Goal: Communication & Community: Participate in discussion

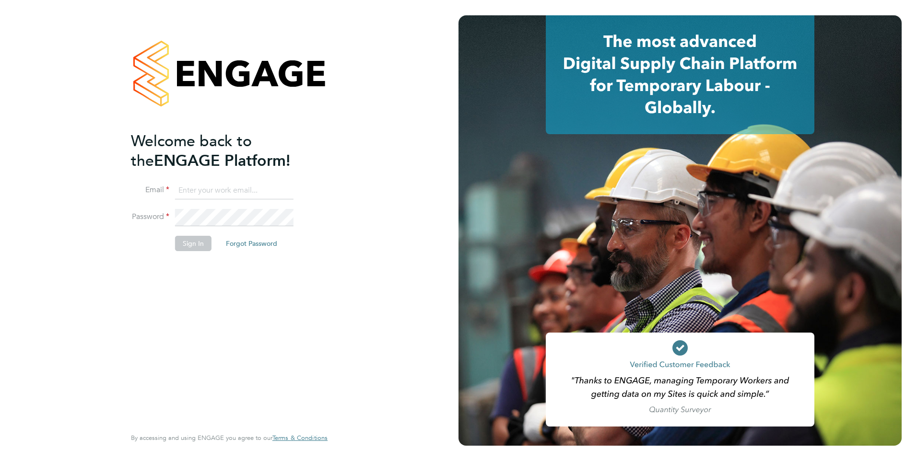
type input "[EMAIL_ADDRESS][PERSON_NAME][DOMAIN_NAME]"
click at [192, 242] on button "Sign In" at bounding box center [193, 243] width 36 height 15
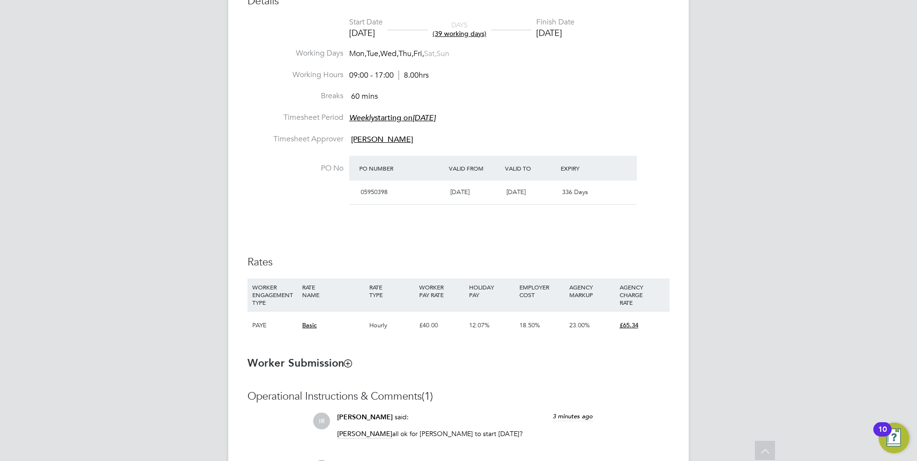
scroll to position [602, 0]
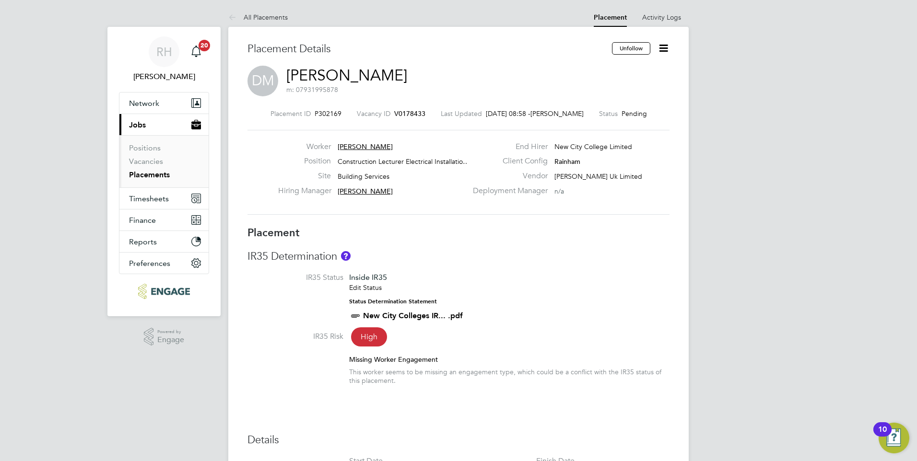
click at [411, 115] on span "V0178433" at bounding box center [409, 113] width 31 height 9
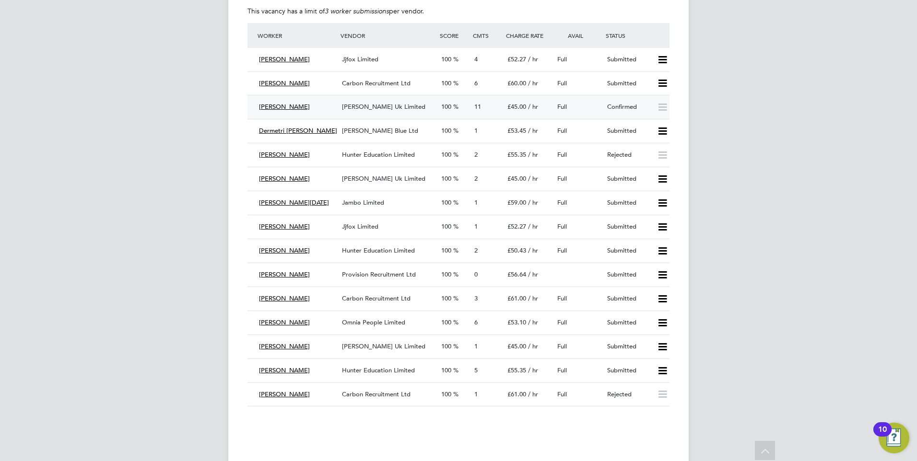
click at [406, 111] on div "Morgan Hunt Uk Limited" at bounding box center [387, 107] width 99 height 16
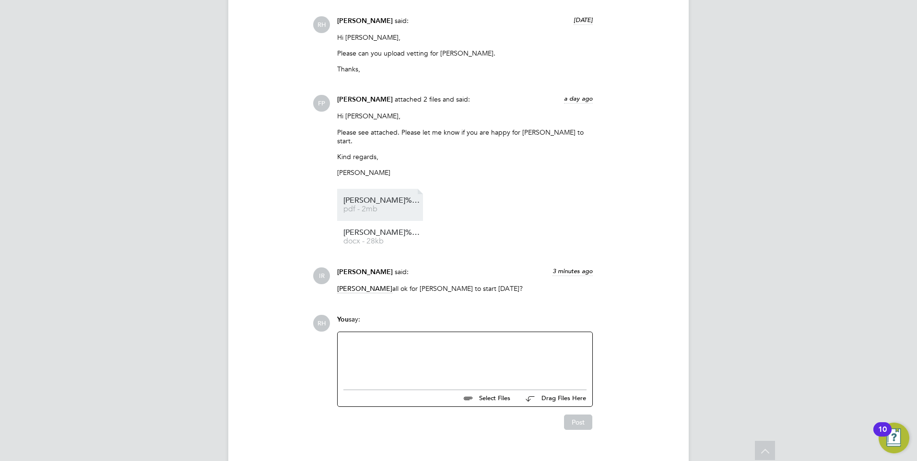
click at [402, 197] on span "Dean%20McMillan%20-%20DBS" at bounding box center [381, 200] width 77 height 7
click at [361, 238] on span "docx - 28kb" at bounding box center [381, 241] width 77 height 7
click at [424, 385] on div "Select Files Drag Files Here" at bounding box center [464, 396] width 243 height 22
click at [406, 360] on div at bounding box center [464, 358] width 243 height 41
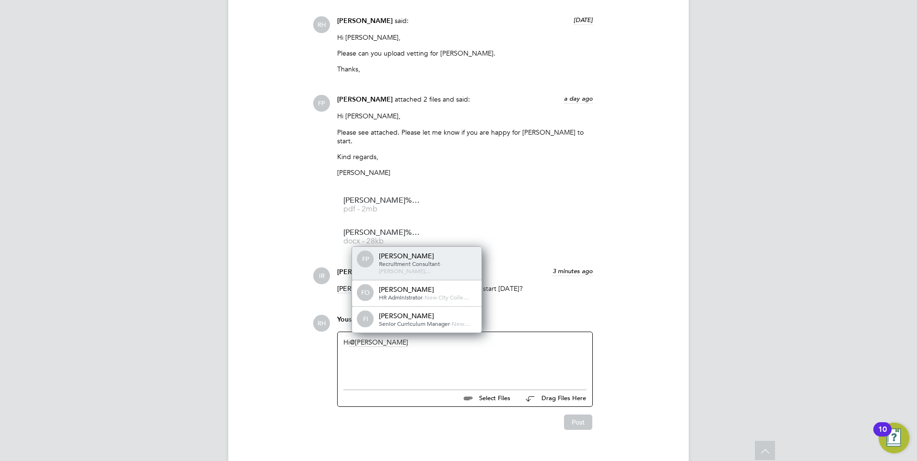
click at [413, 252] on div "Frank Pocock" at bounding box center [427, 256] width 96 height 9
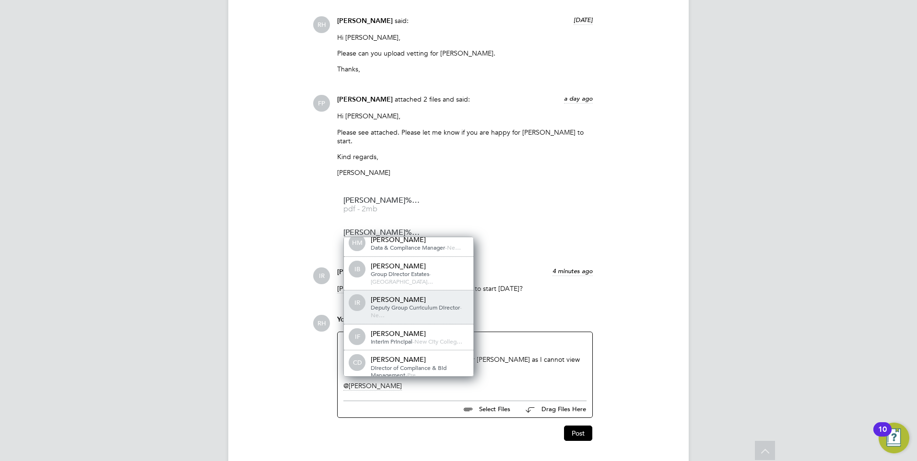
click at [410, 304] on div "Deputy Group Curriculum Director - Ne…" at bounding box center [419, 311] width 96 height 15
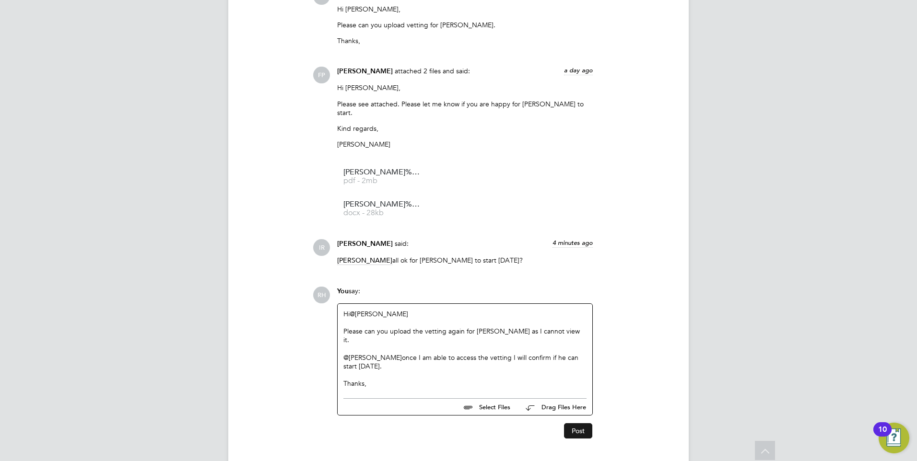
click at [577, 423] on button "Post" at bounding box center [578, 430] width 28 height 15
